Goal: Task Accomplishment & Management: Complete application form

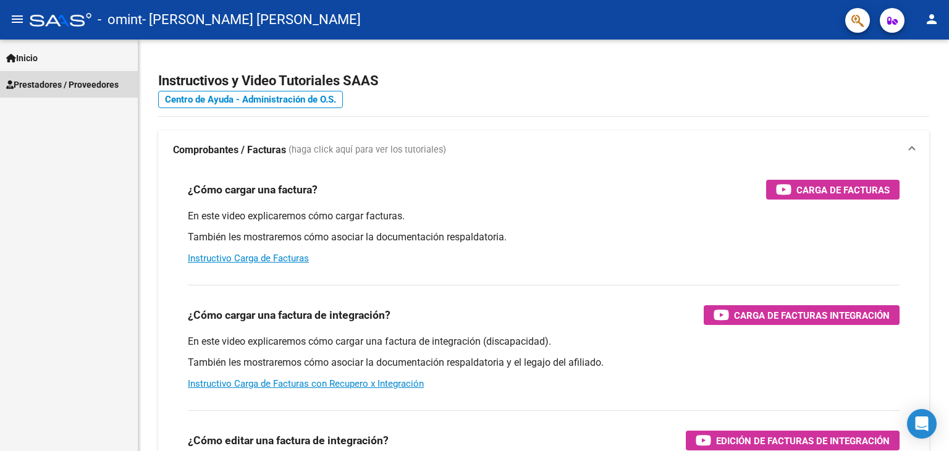
click at [66, 78] on span "Prestadores / Proveedores" at bounding box center [62, 85] width 112 height 14
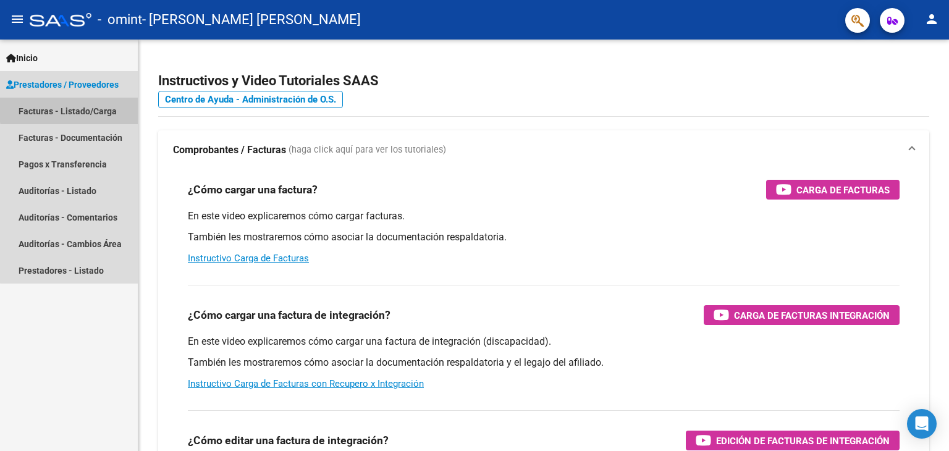
click at [85, 108] on link "Facturas - Listado/Carga" at bounding box center [69, 111] width 138 height 27
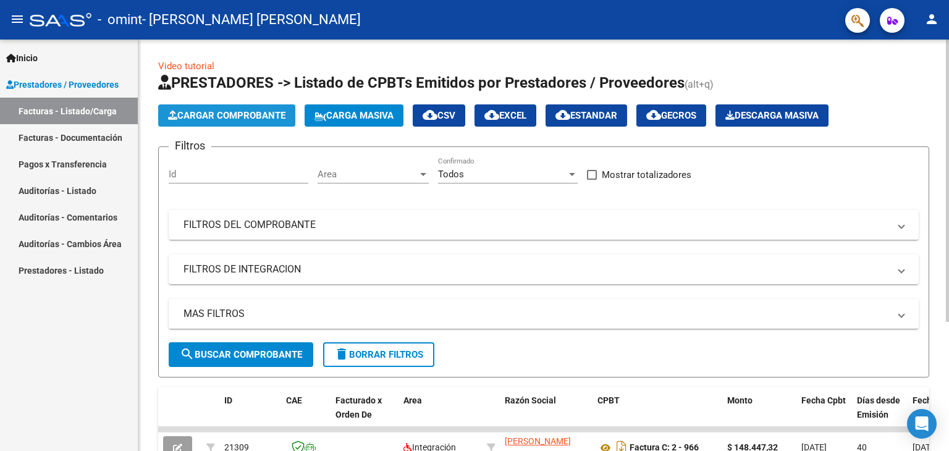
click at [265, 117] on span "Cargar Comprobante" at bounding box center [226, 115] width 117 height 11
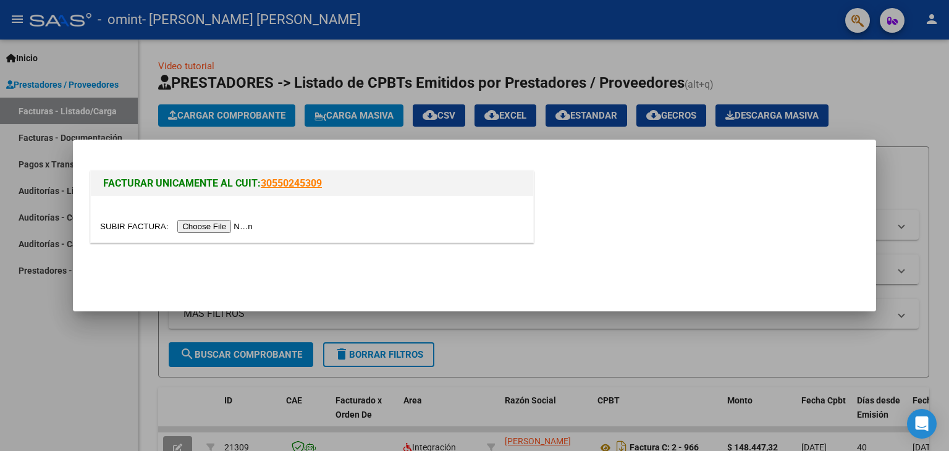
click at [242, 224] on input "file" at bounding box center [178, 226] width 156 height 13
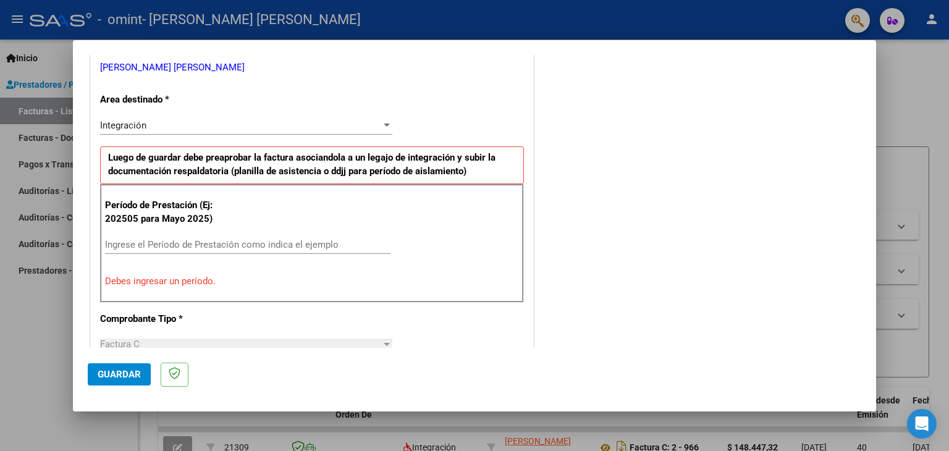
scroll to position [264, 0]
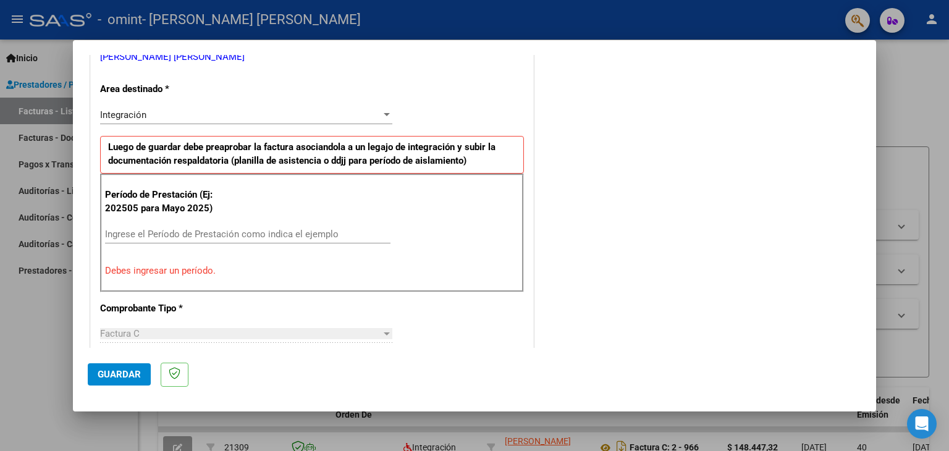
click at [287, 235] on input "Ingrese el Período de Prestación como indica el ejemplo" at bounding box center [248, 234] width 286 height 11
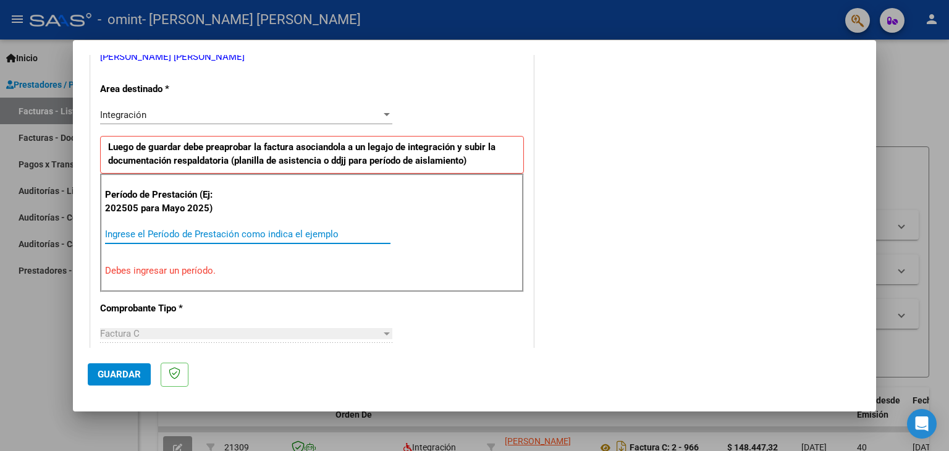
click at [287, 235] on input "Ingrese el Período de Prestación como indica el ejemplo" at bounding box center [248, 234] width 286 height 11
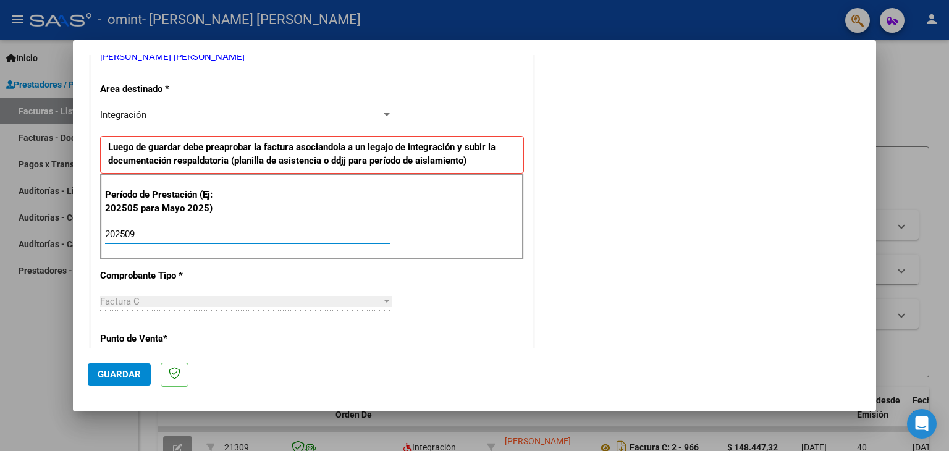
type input "202509"
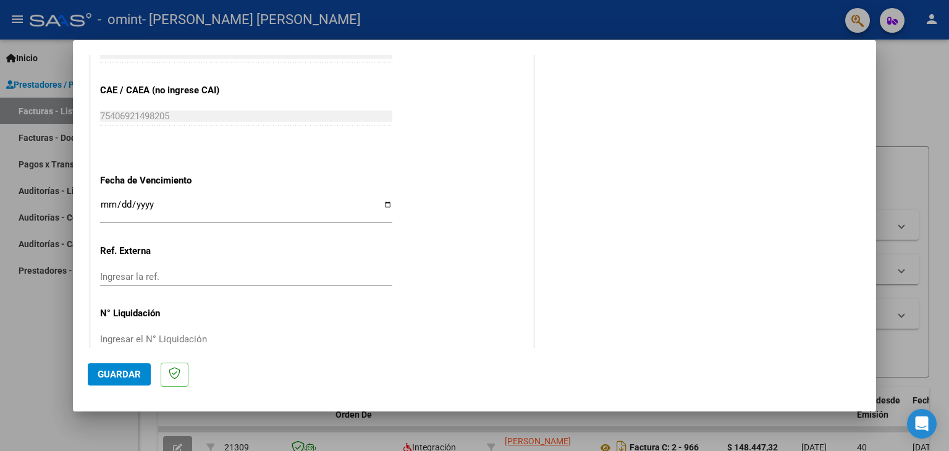
scroll to position [760, 0]
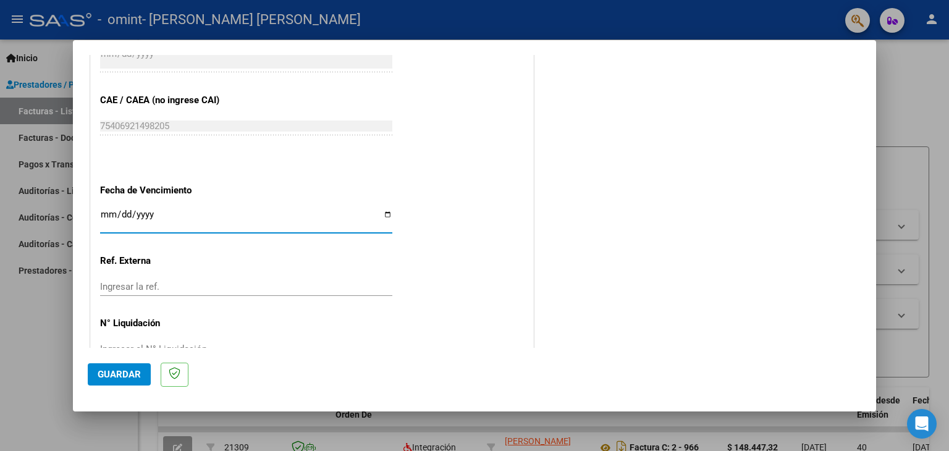
click at [386, 213] on input "Ingresar la fecha" at bounding box center [246, 220] width 292 height 20
type input "[DATE]"
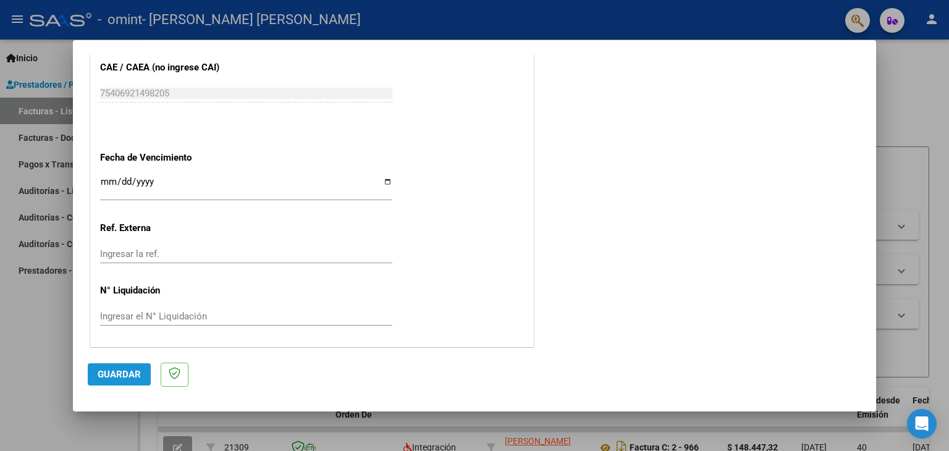
click at [129, 379] on span "Guardar" at bounding box center [119, 374] width 43 height 11
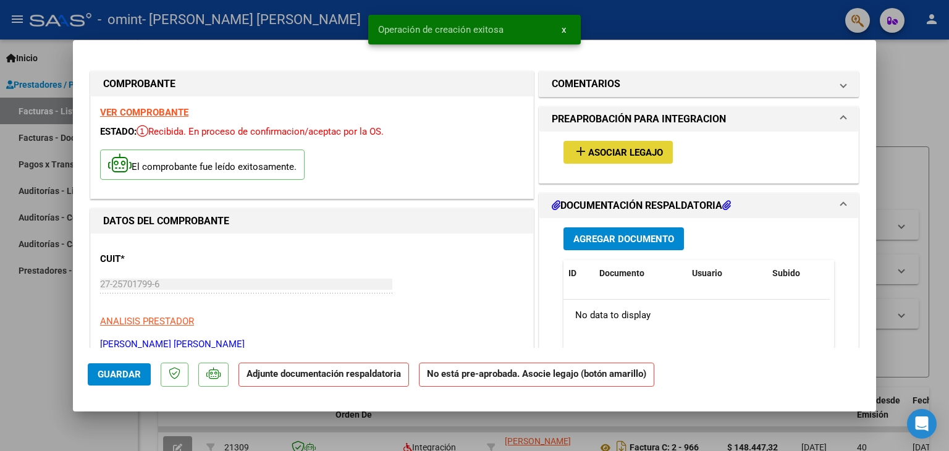
click at [615, 150] on span "Asociar Legajo" at bounding box center [625, 152] width 75 height 11
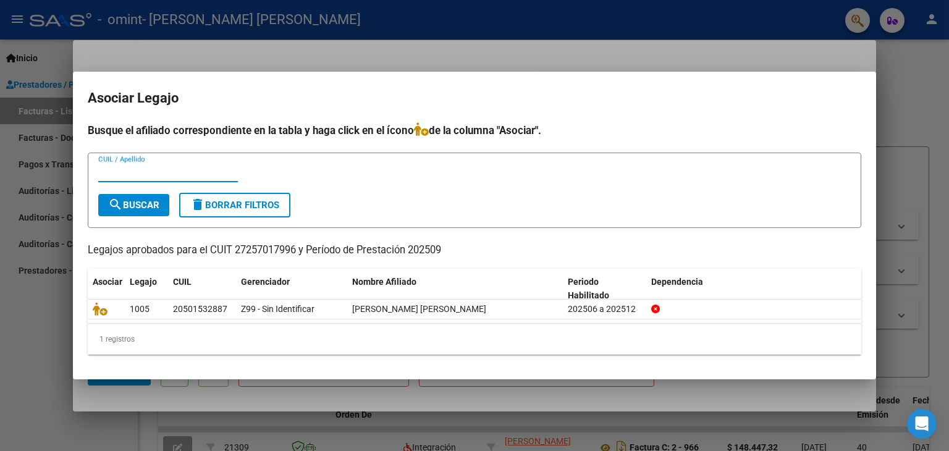
click at [161, 169] on input "CUIL / Apellido" at bounding box center [168, 172] width 140 height 11
click at [148, 174] on input "CUIL / Apellido" at bounding box center [168, 172] width 140 height 11
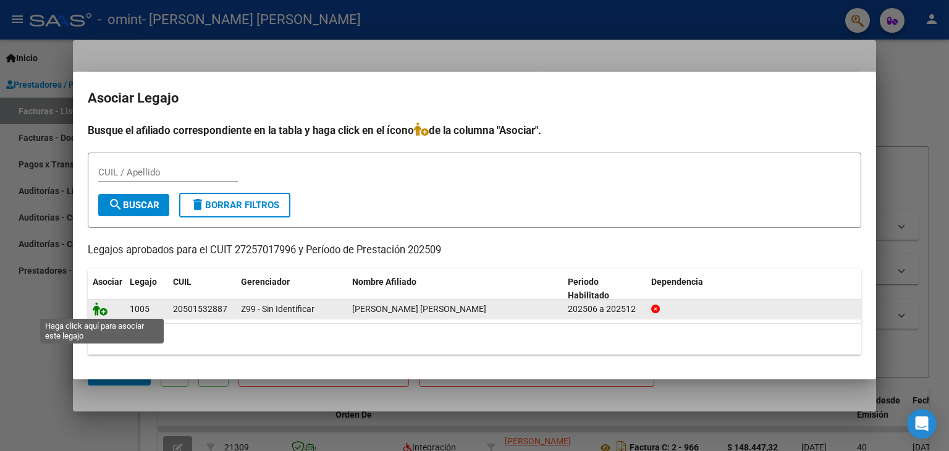
click at [103, 310] on icon at bounding box center [100, 309] width 15 height 14
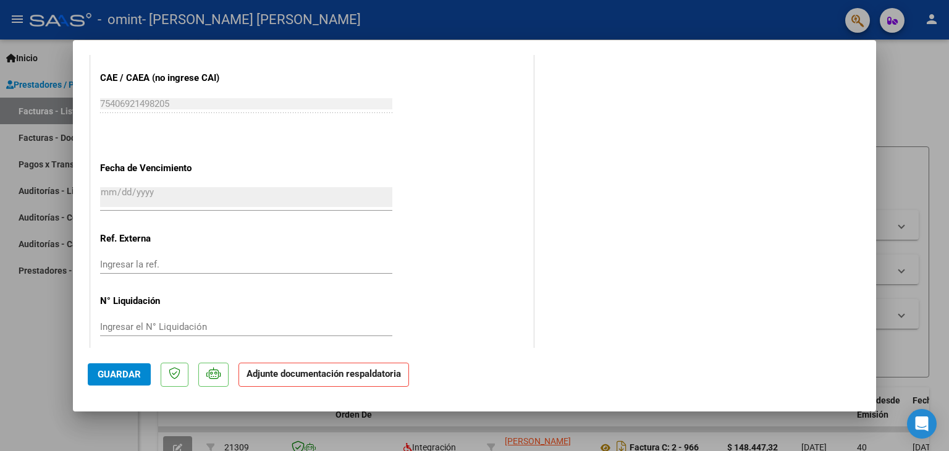
scroll to position [811, 0]
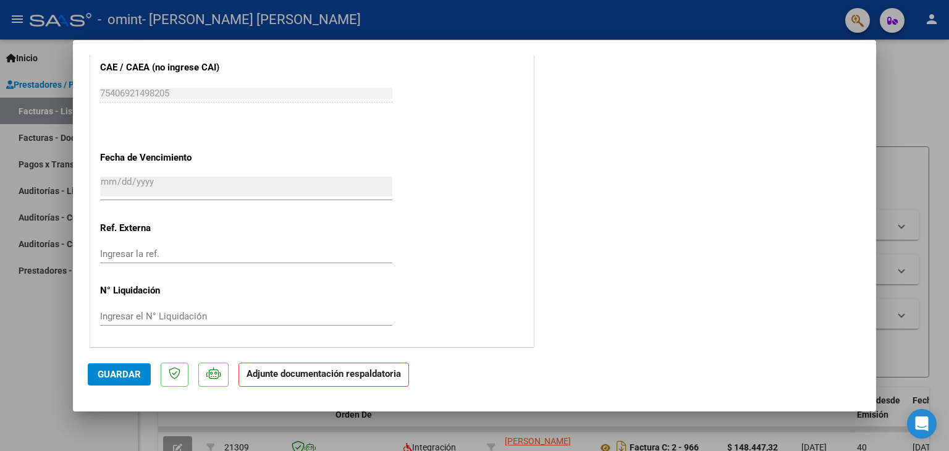
click at [354, 379] on p "Adjunte documentación respaldatoria" at bounding box center [324, 375] width 171 height 24
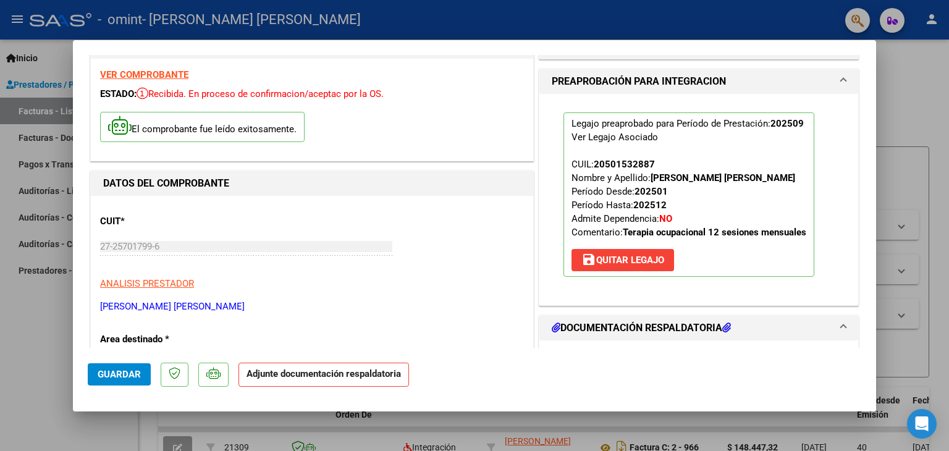
scroll to position [0, 0]
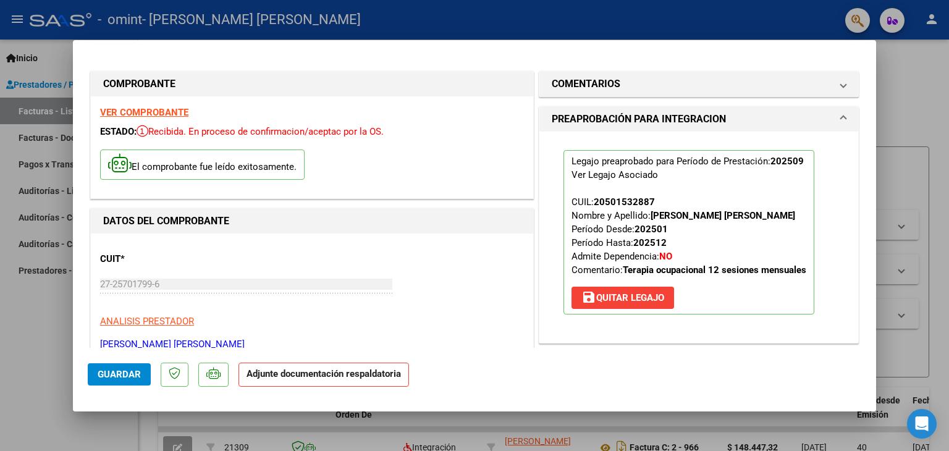
click at [830, 117] on span "PREAPROBACIÓN PARA INTEGRACION" at bounding box center [696, 119] width 289 height 15
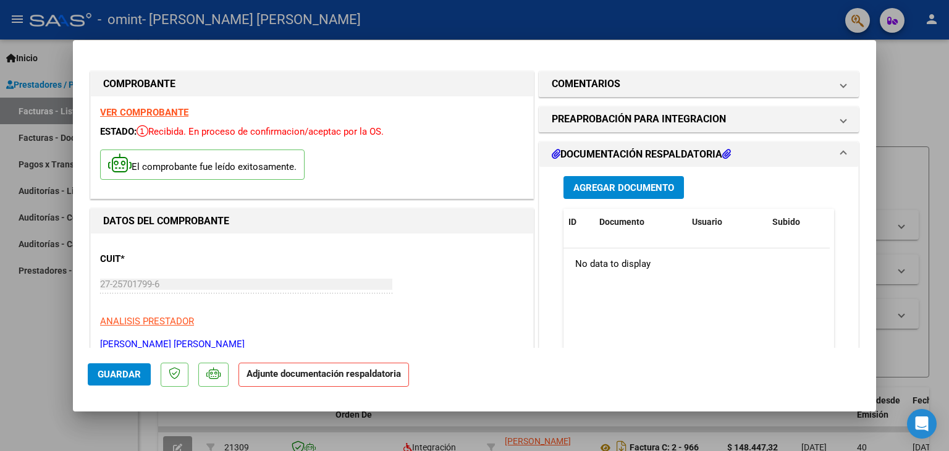
click at [667, 149] on h1 "DOCUMENTACIÓN RESPALDATORIA" at bounding box center [641, 154] width 179 height 15
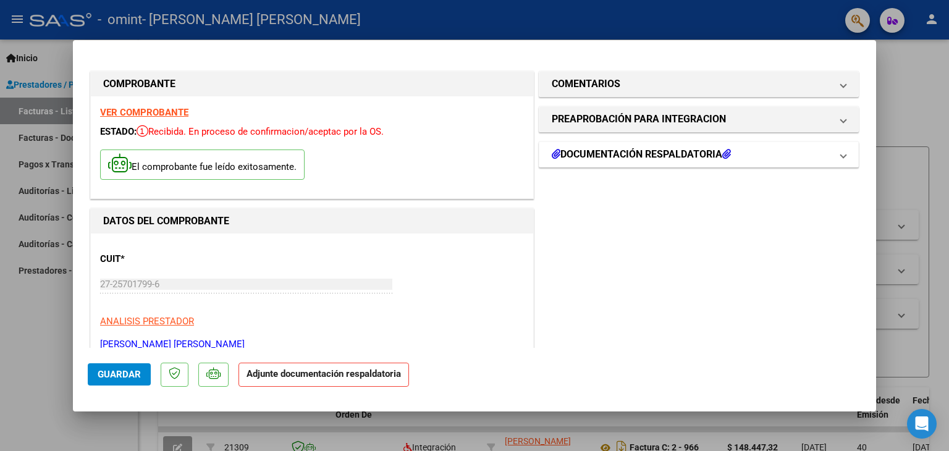
click at [667, 149] on h1 "DOCUMENTACIÓN RESPALDATORIA" at bounding box center [641, 154] width 179 height 15
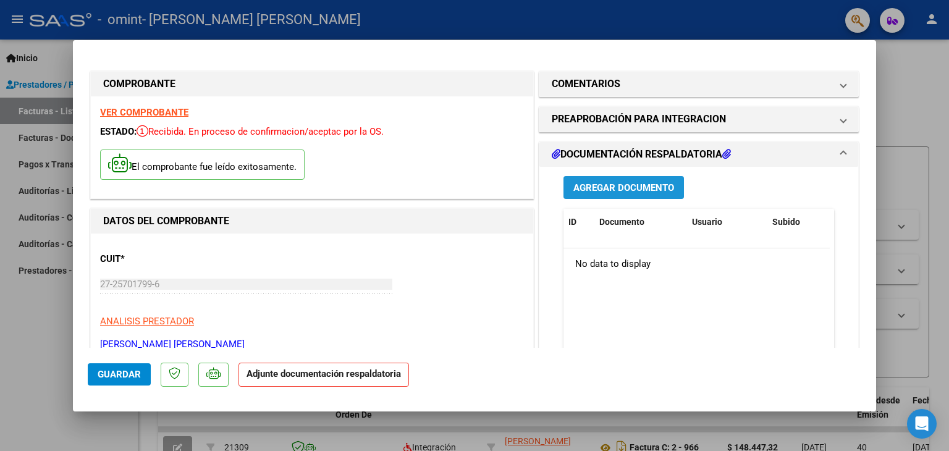
click at [625, 189] on span "Agregar Documento" at bounding box center [624, 187] width 101 height 11
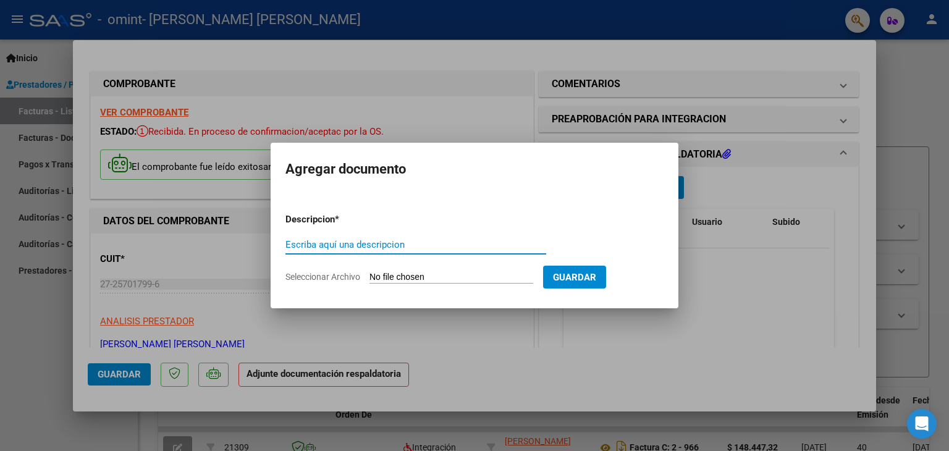
click at [435, 245] on input "Escriba aquí una descripcion" at bounding box center [416, 244] width 261 height 11
type input "ASISTENCIA"
click at [509, 277] on input "Seleccionar Archivo" at bounding box center [452, 278] width 164 height 12
type input "C:\fakepath\sept [PERSON_NAME] asistencia .pdf"
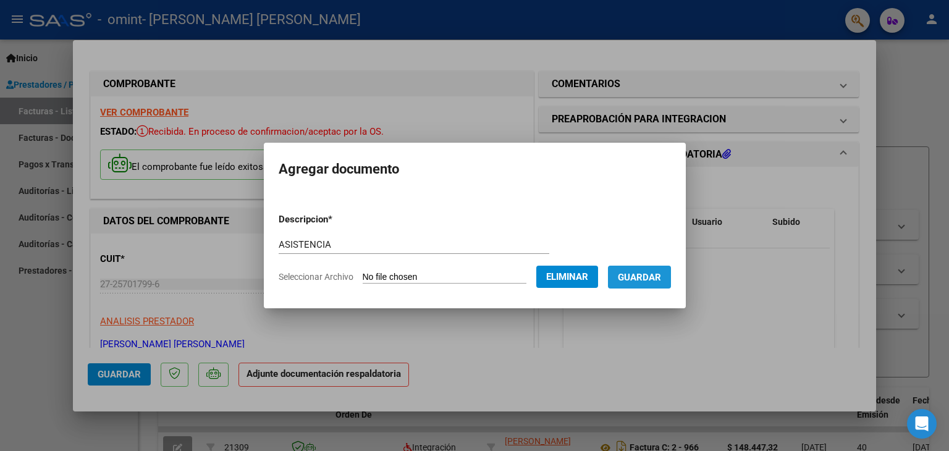
click at [650, 275] on span "Guardar" at bounding box center [639, 277] width 43 height 11
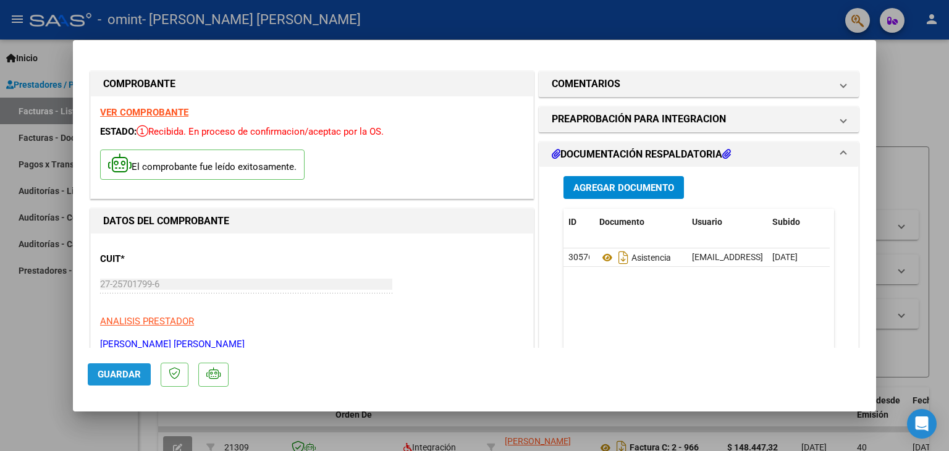
click at [109, 374] on span "Guardar" at bounding box center [119, 374] width 43 height 11
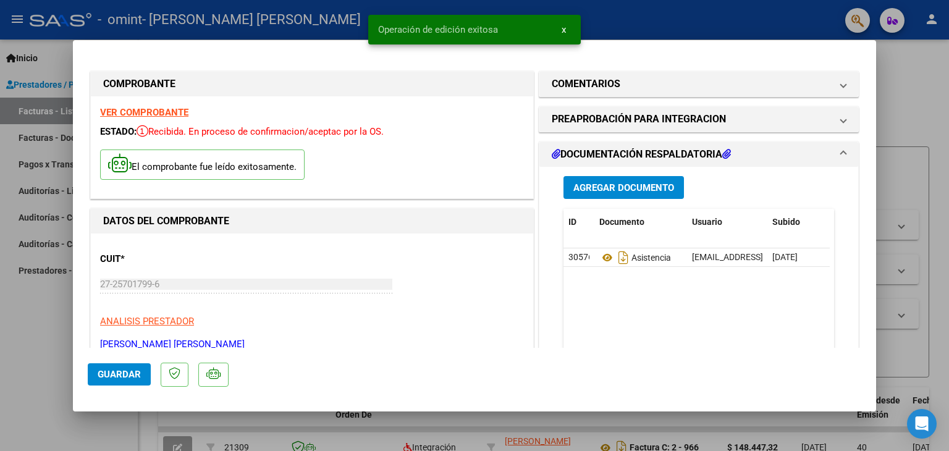
click at [902, 85] on div at bounding box center [474, 225] width 949 height 451
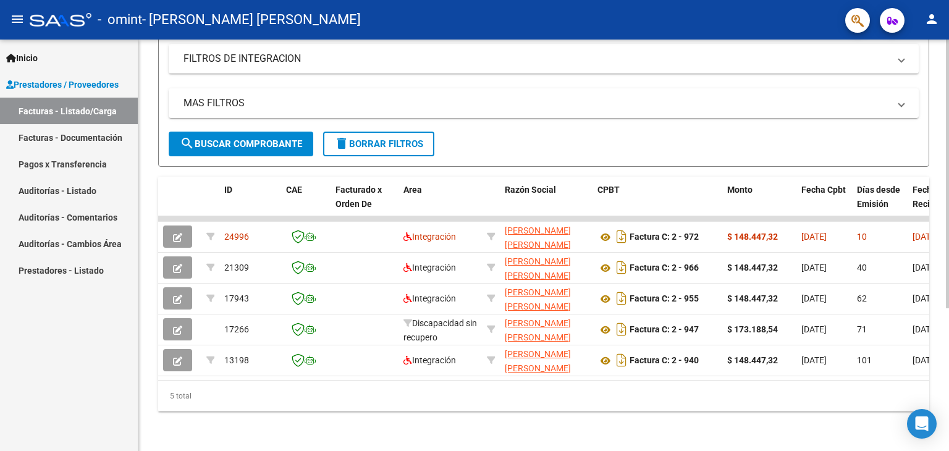
scroll to position [218, 0]
click at [949, 287] on div at bounding box center [947, 316] width 3 height 269
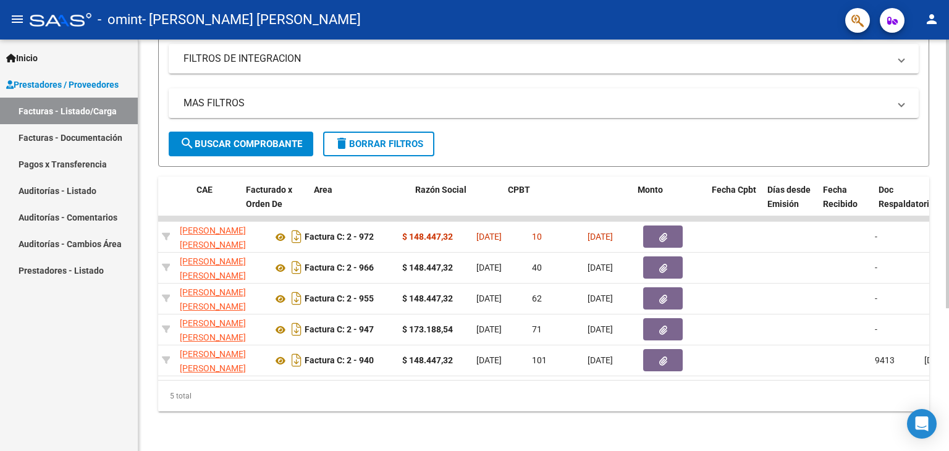
scroll to position [0, 0]
